Goal: Information Seeking & Learning: Learn about a topic

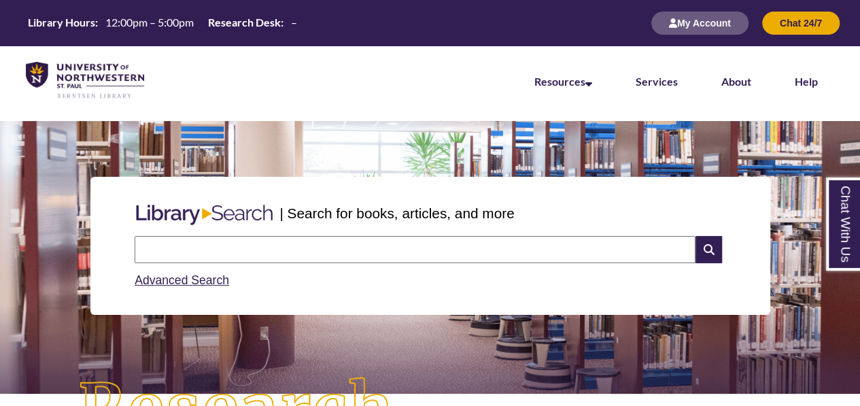
click at [340, 250] on input "text" at bounding box center [415, 249] width 561 height 27
click at [190, 248] on input "**********" at bounding box center [415, 249] width 561 height 27
click at [314, 254] on input "**********" at bounding box center [415, 249] width 561 height 27
type input "**********"
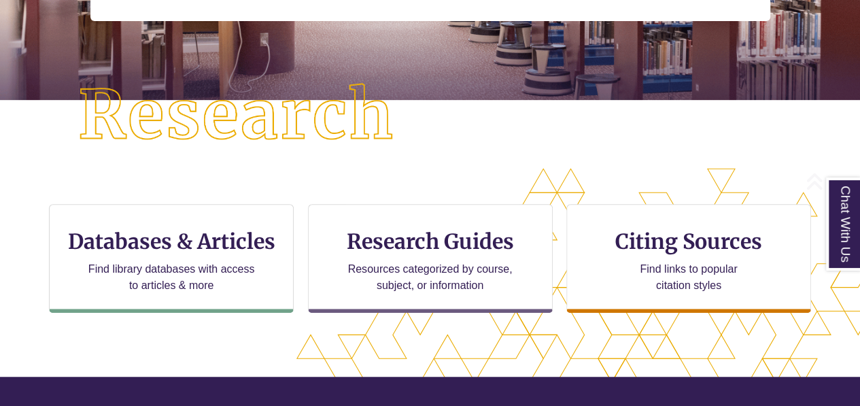
scroll to position [343, 0]
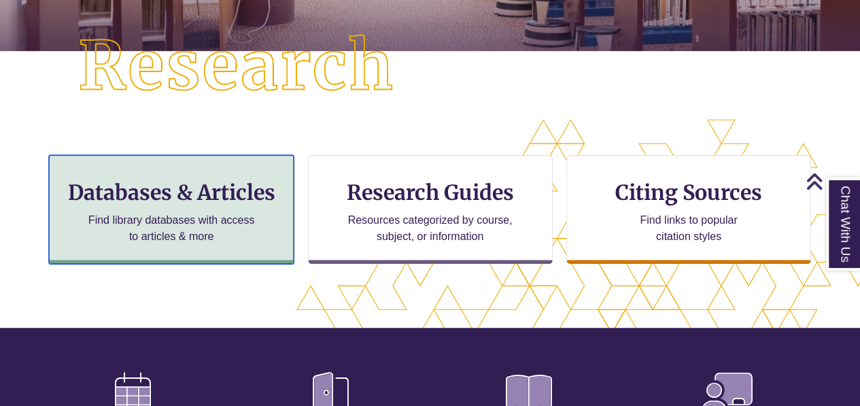
click at [180, 207] on div "Databases & Articles Find library databases with access to articles & more" at bounding box center [171, 209] width 245 height 109
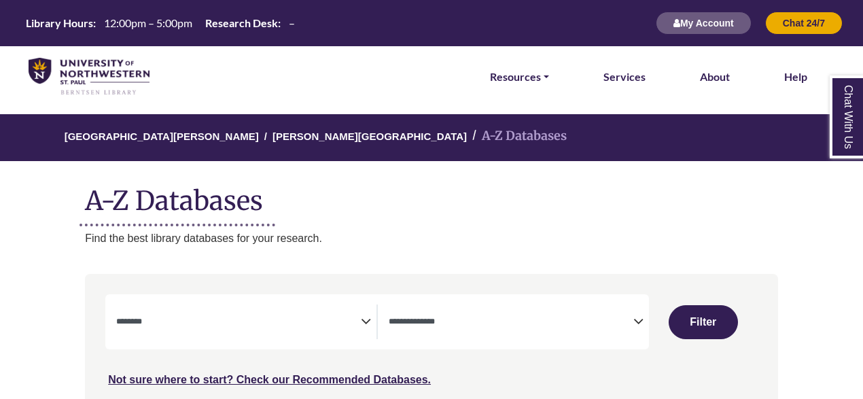
select select "Database Subject Filter"
select select "Database Types Filter"
select select "Database Subject Filter"
select select "Database Types Filter"
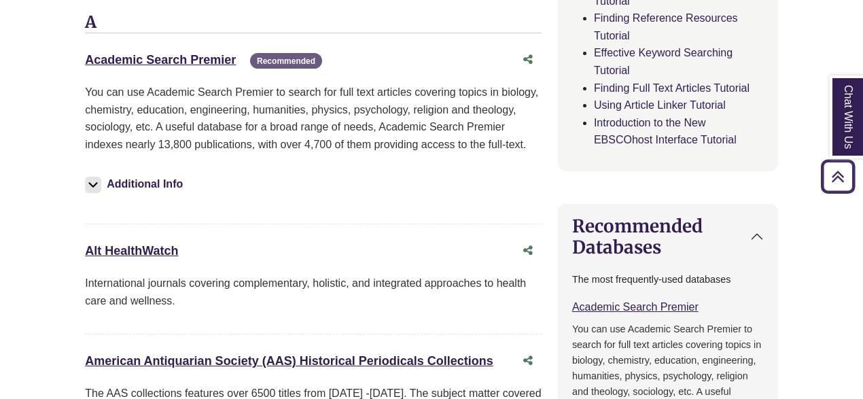
scroll to position [546, 0]
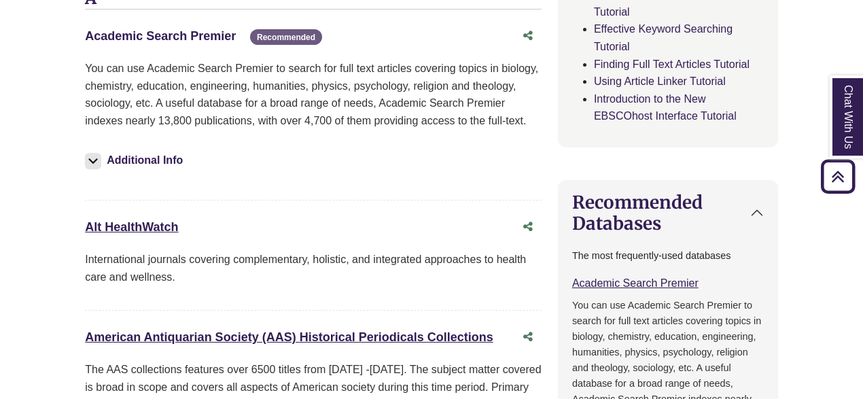
click at [135, 29] on link "Academic Search Premier This link opens in a new window" at bounding box center [160, 36] width 151 height 14
click at [155, 29] on link "Academic Search Premier This link opens in a new window" at bounding box center [160, 36] width 151 height 14
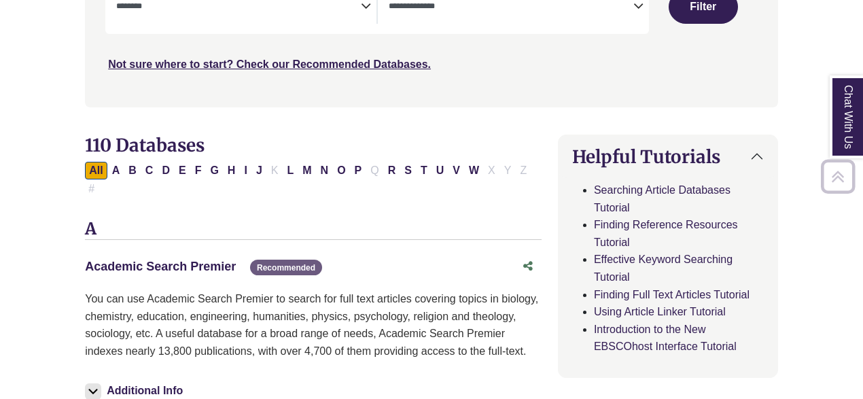
scroll to position [382, 0]
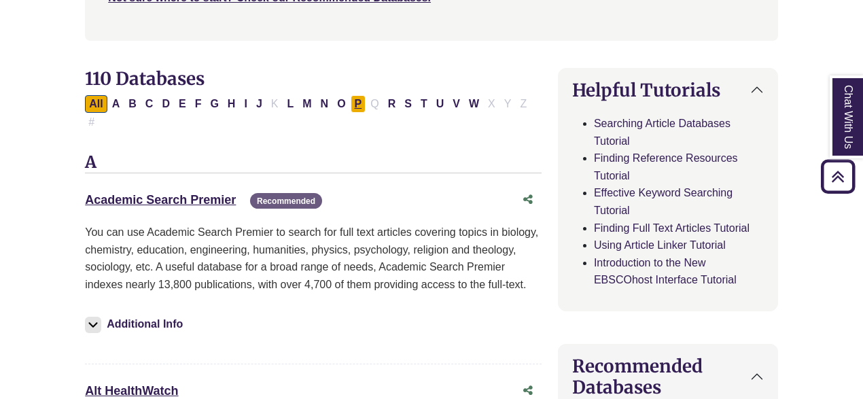
click at [351, 102] on button "P" at bounding box center [359, 104] width 16 height 18
select select "Database Subject Filter"
select select "Database Types Filter"
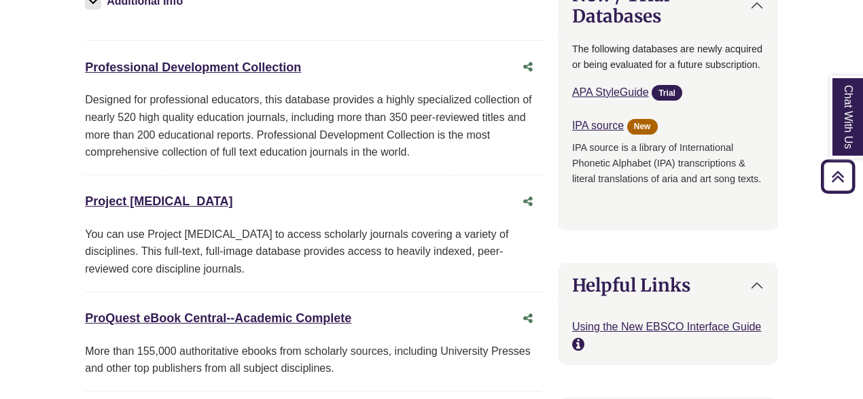
scroll to position [1208, 0]
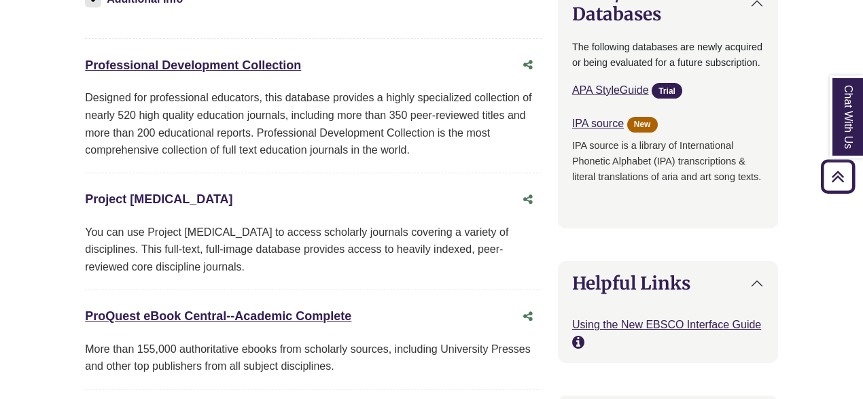
click at [132, 192] on link "Project [MEDICAL_DATA] This link opens in a new window" at bounding box center [159, 199] width 148 height 14
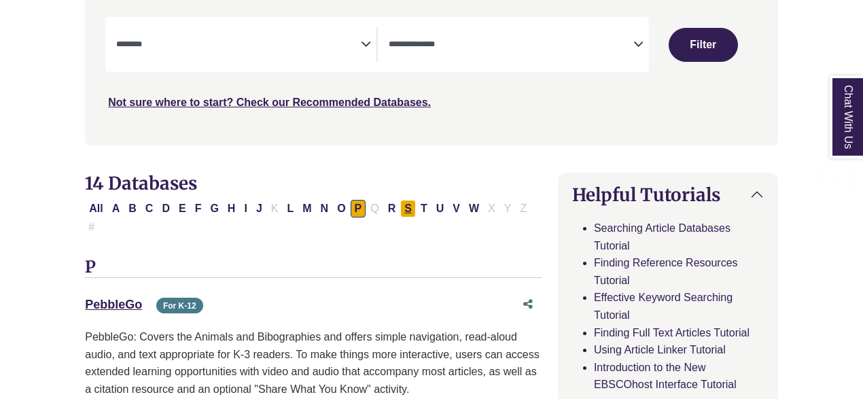
scroll to position [277, 0]
click at [253, 210] on button "J" at bounding box center [259, 209] width 14 height 18
select select "Database Subject Filter"
select select "Database Types Filter"
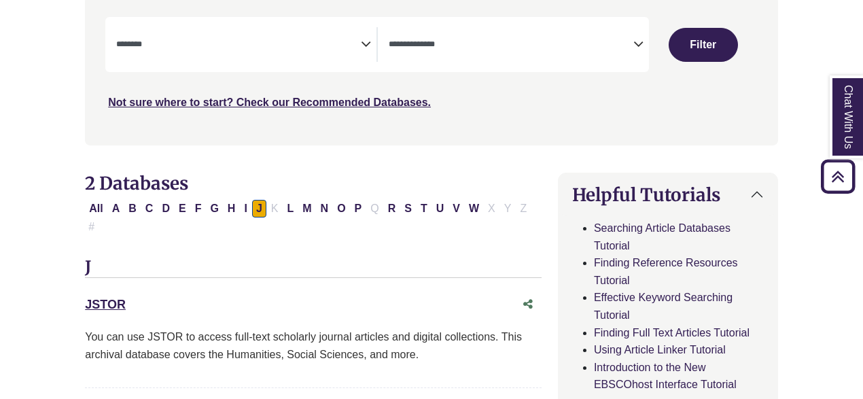
click at [109, 295] on div "JSTOR This link opens in a new window" at bounding box center [300, 305] width 430 height 20
click at [107, 298] on link "JSTOR This link opens in a new window" at bounding box center [105, 305] width 41 height 14
click at [122, 298] on link "JSTOR This link opens in a new window" at bounding box center [105, 305] width 41 height 14
click at [101, 298] on link "JSTOR This link opens in a new window" at bounding box center [105, 305] width 41 height 14
click at [96, 298] on link "JSTOR This link opens in a new window" at bounding box center [105, 305] width 41 height 14
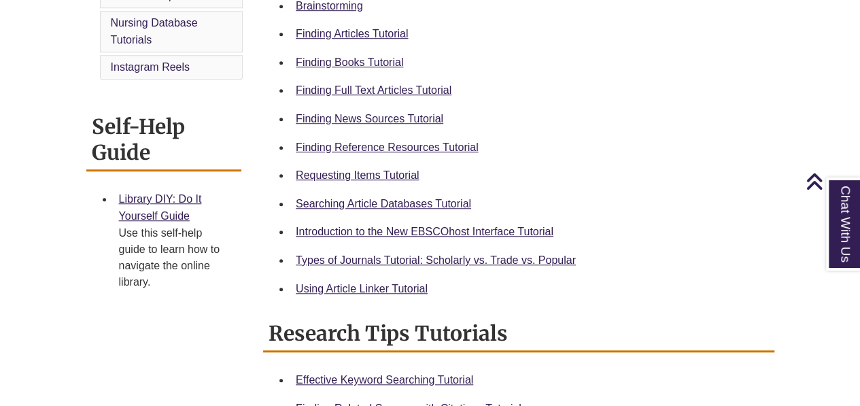
scroll to position [483, 0]
